Goal: Check status: Check status

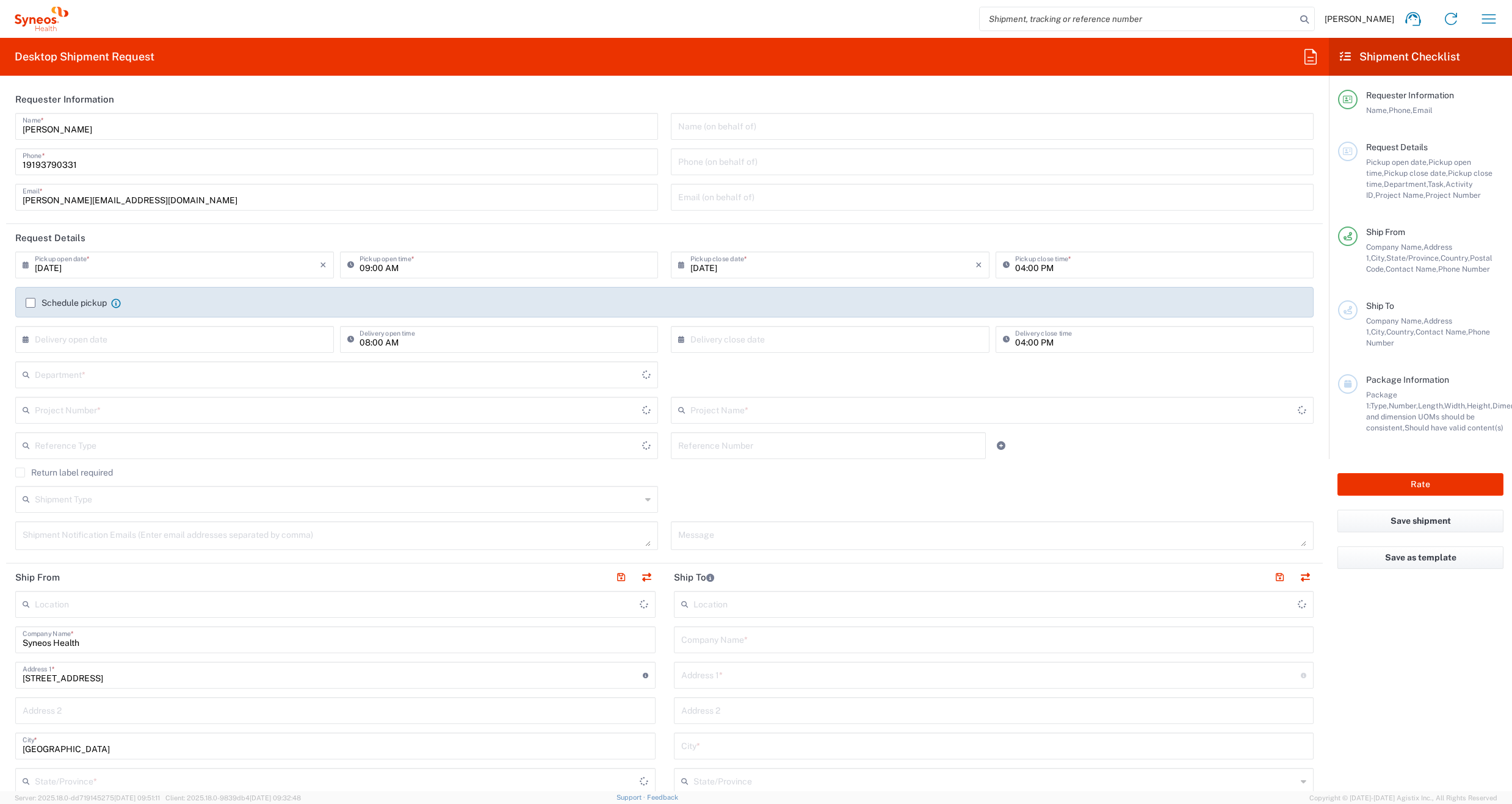
type input "[US_STATE]"
type input "[GEOGRAPHIC_DATA]"
type input "6156"
click at [1489, 21] on icon "button" at bounding box center [1489, 19] width 19 height 19
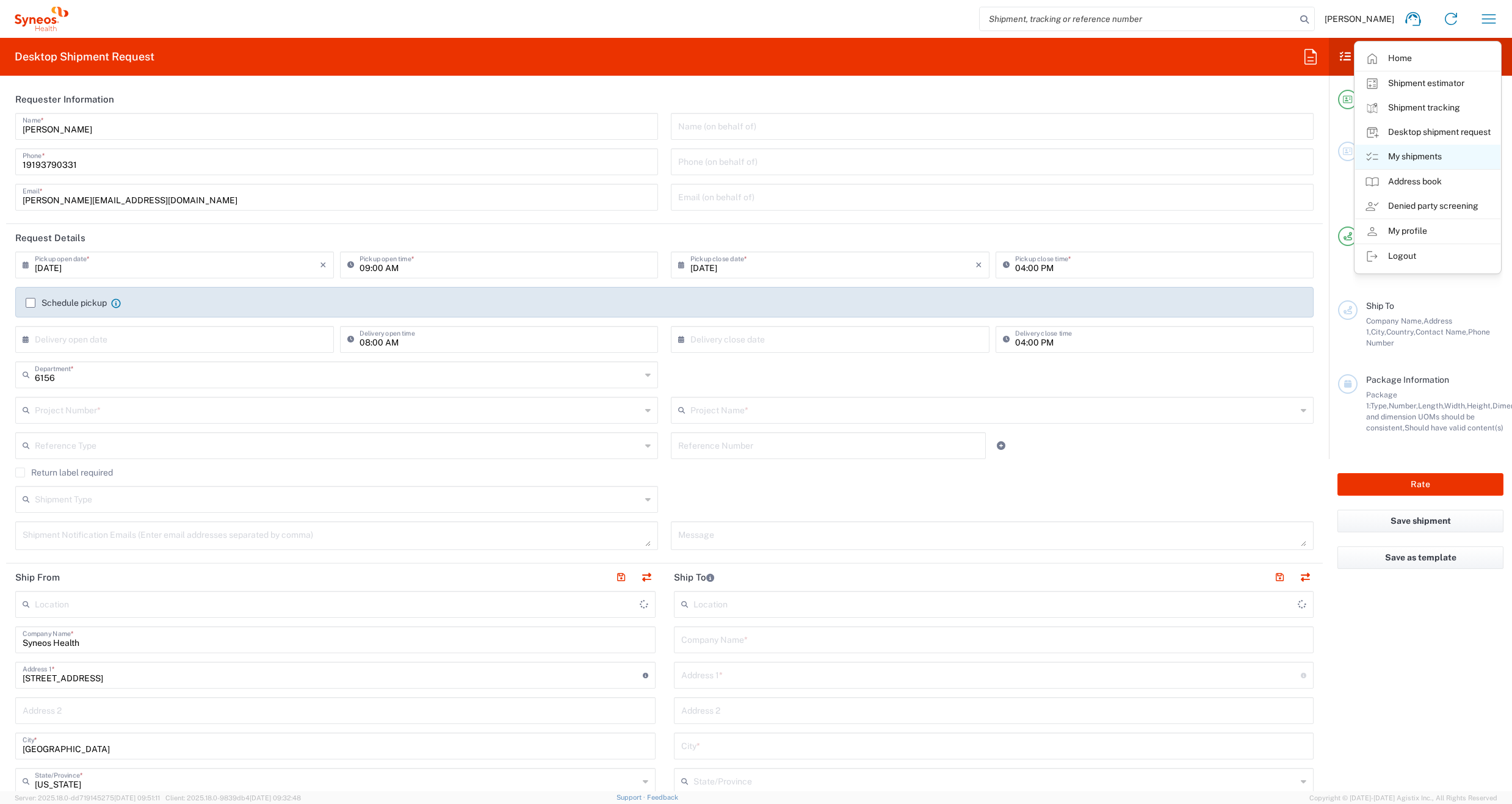
type input "Syneos Health Communications-[GEOGRAPHIC_DATA] [GEOGRAPHIC_DATA]"
click at [1413, 158] on link "My shipments" at bounding box center [1427, 157] width 145 height 24
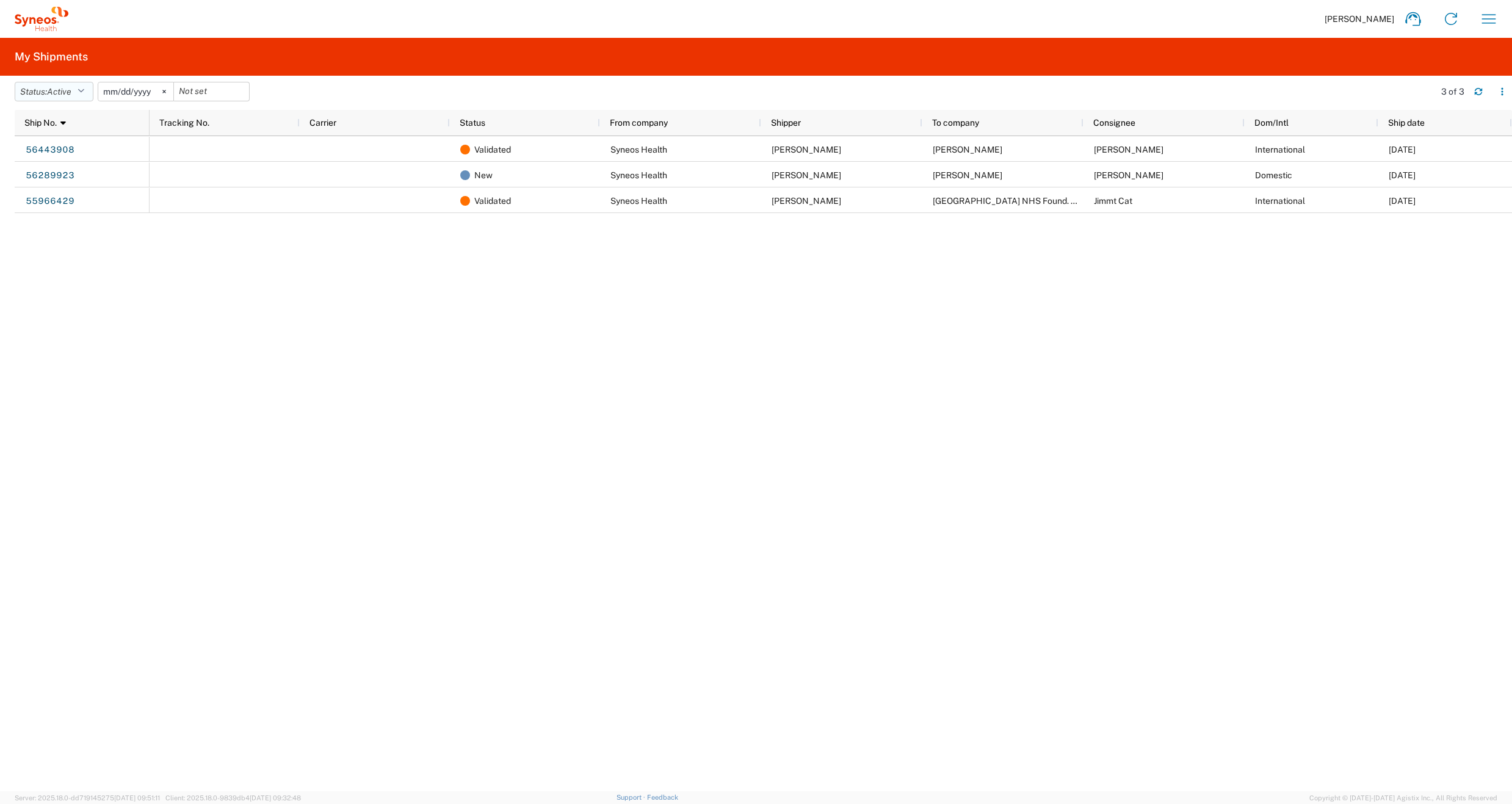
click at [84, 93] on icon "button" at bounding box center [81, 91] width 6 height 8
click at [42, 157] on span "All" at bounding box center [86, 156] width 142 height 19
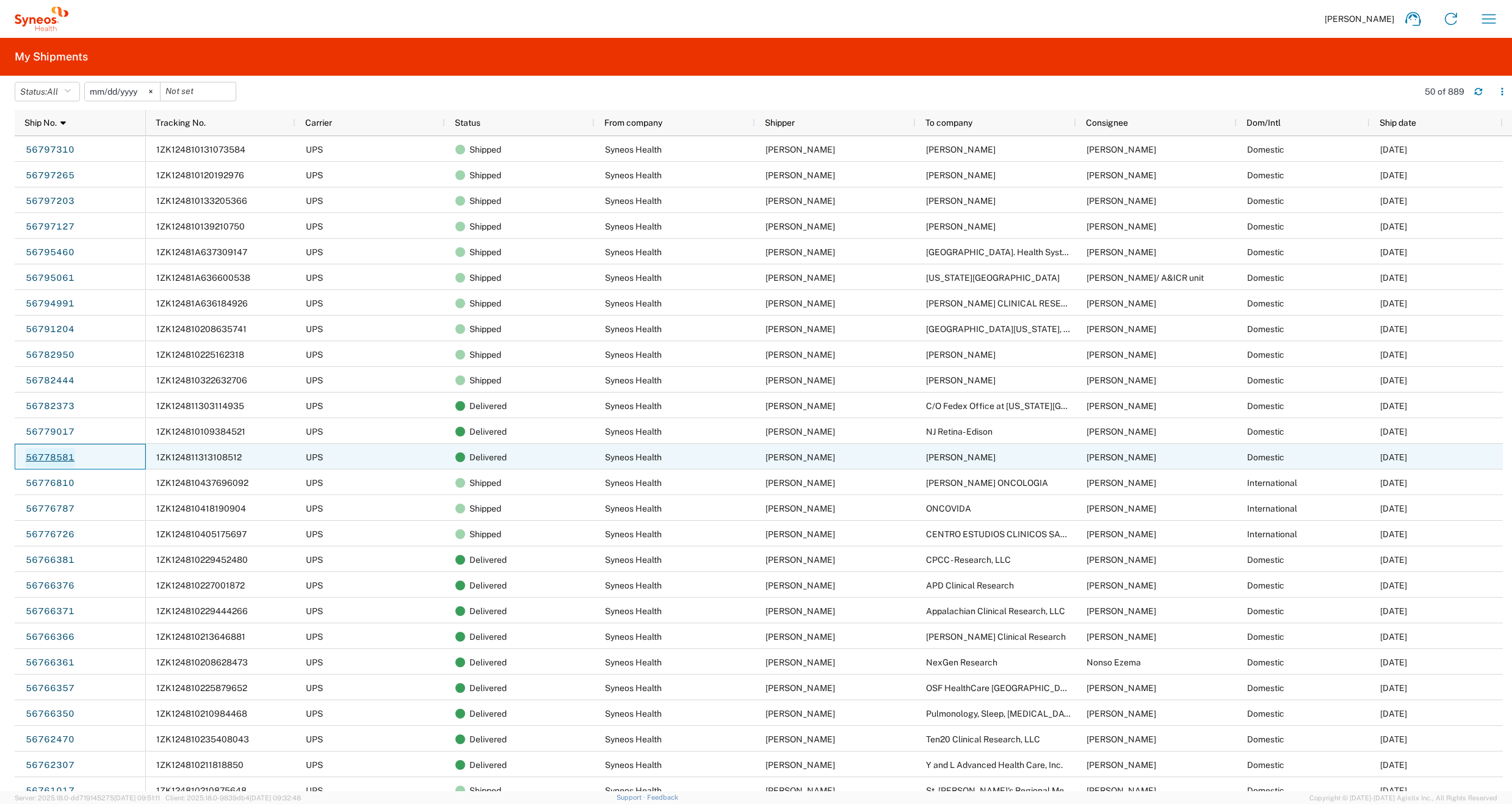
click at [50, 455] on link "56778581" at bounding box center [50, 457] width 50 height 19
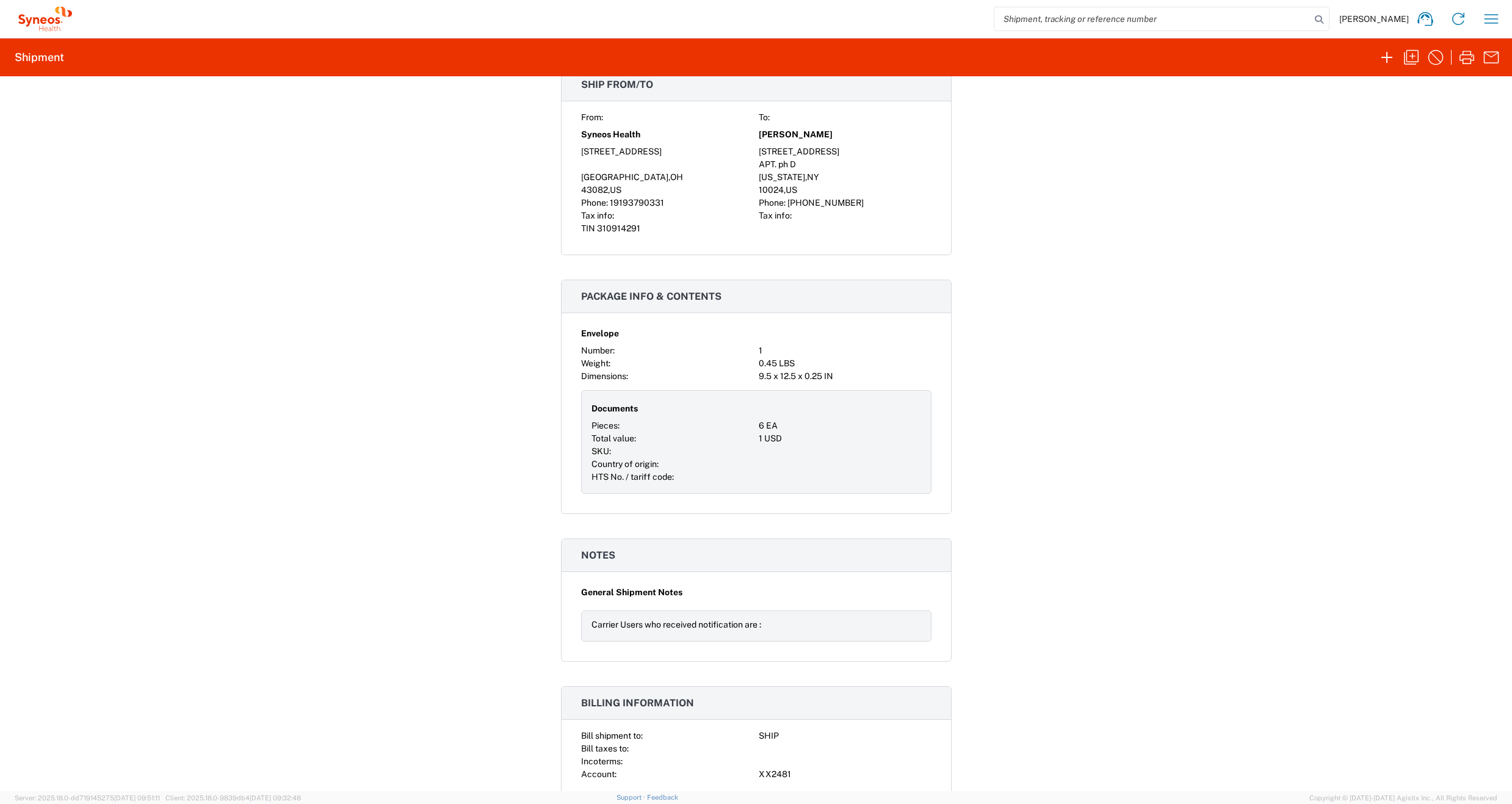
scroll to position [751, 0]
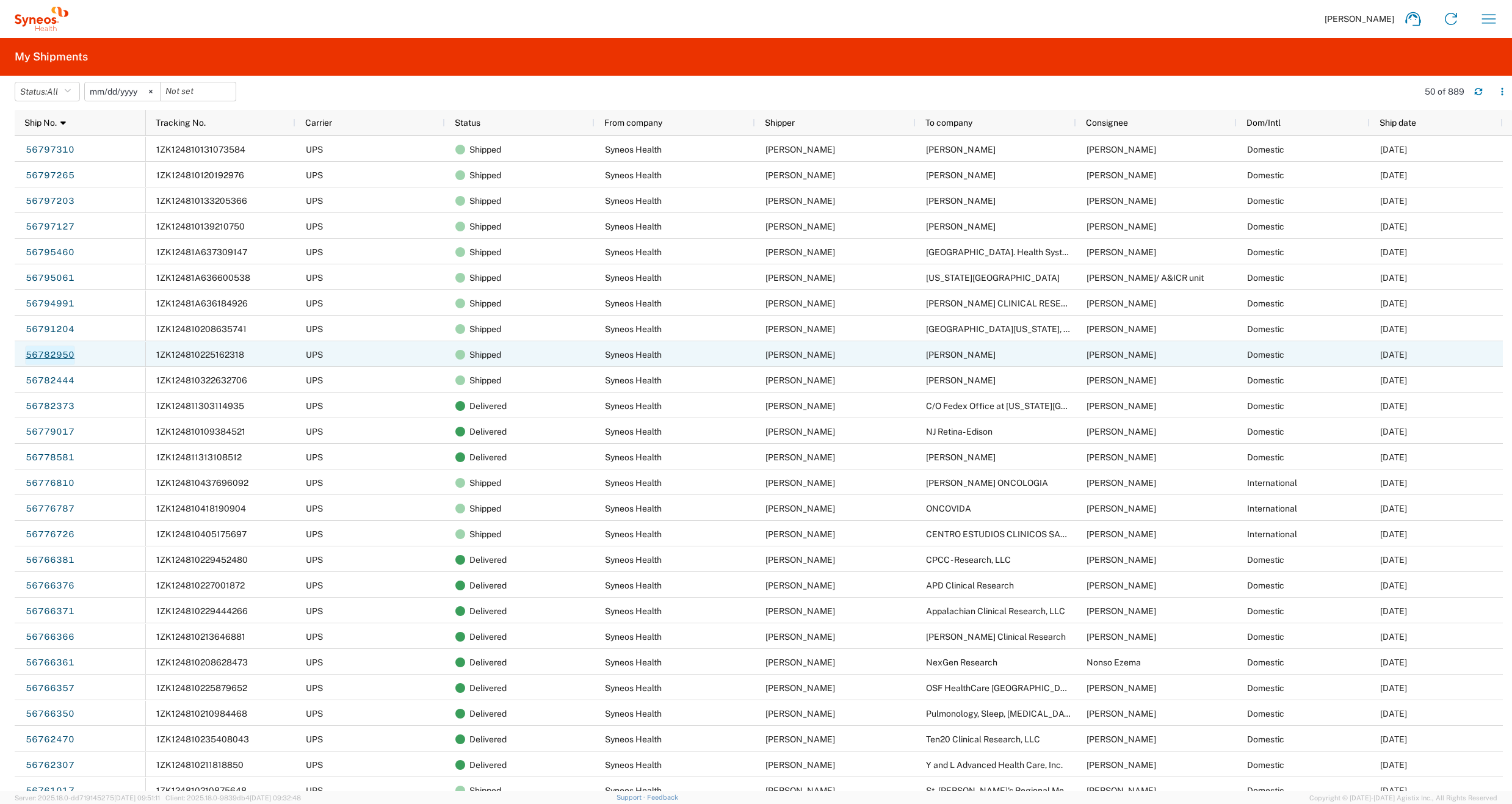
click at [53, 354] on link "56782950" at bounding box center [50, 355] width 50 height 19
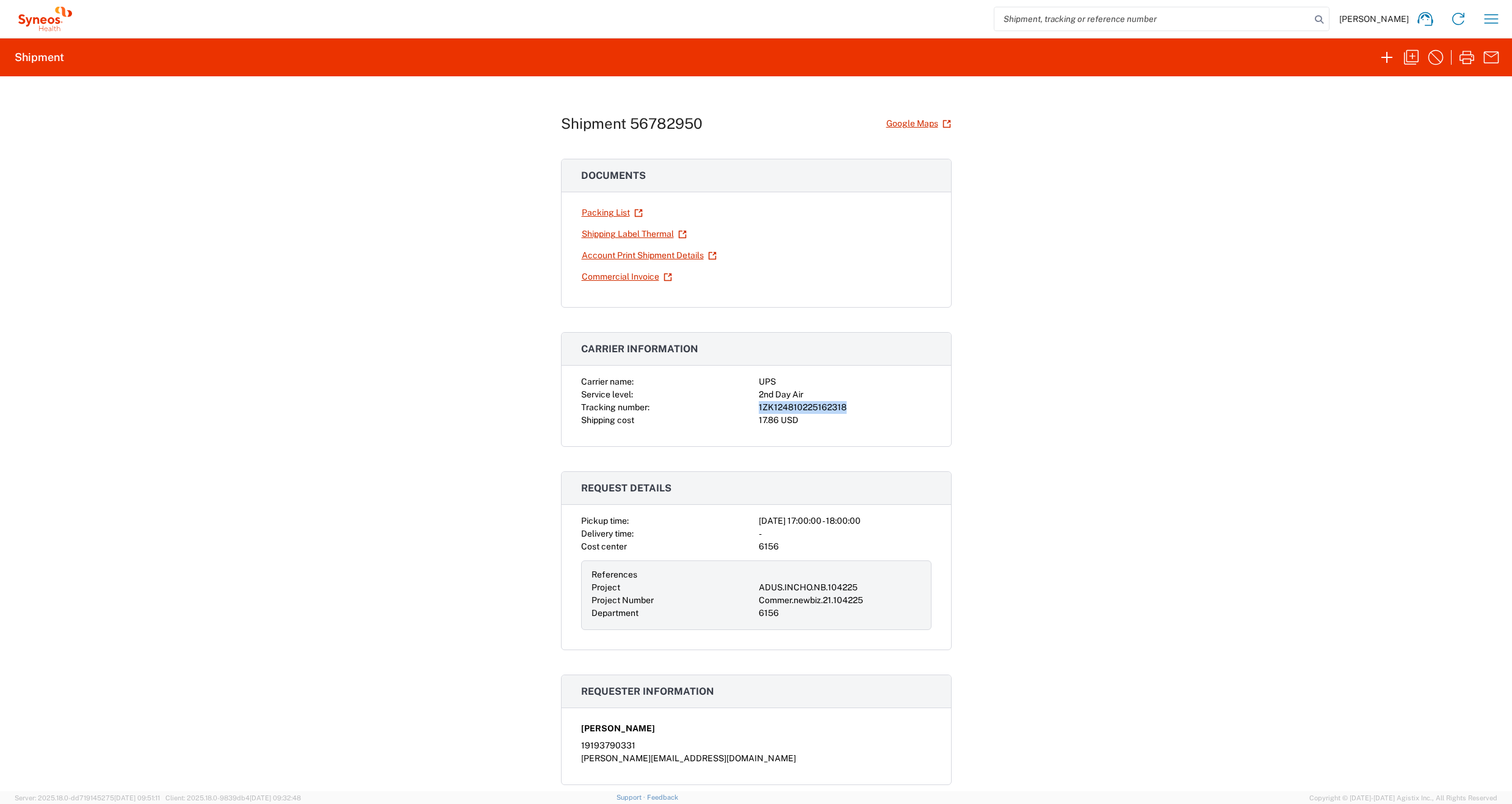
drag, startPoint x: 839, startPoint y: 407, endPoint x: 753, endPoint y: 408, distance: 86.0
click at [759, 408] on div "1ZK124810225162318" at bounding box center [845, 407] width 173 height 13
copy div "1ZK124810225162318"
